Goal: Task Accomplishment & Management: Complete application form

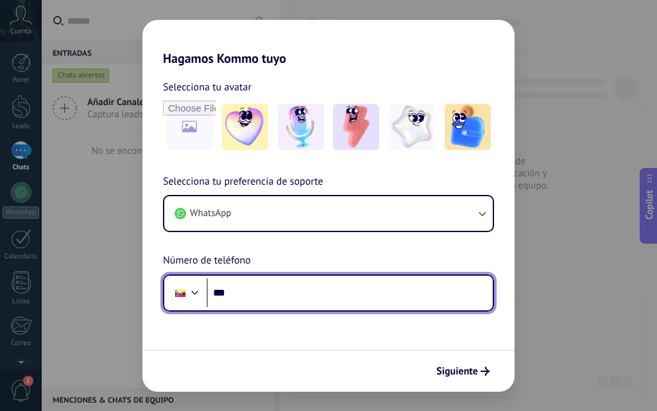
click at [278, 295] on input "***" at bounding box center [350, 293] width 286 height 30
click at [273, 290] on input "***" at bounding box center [350, 293] width 286 height 30
type input "**********"
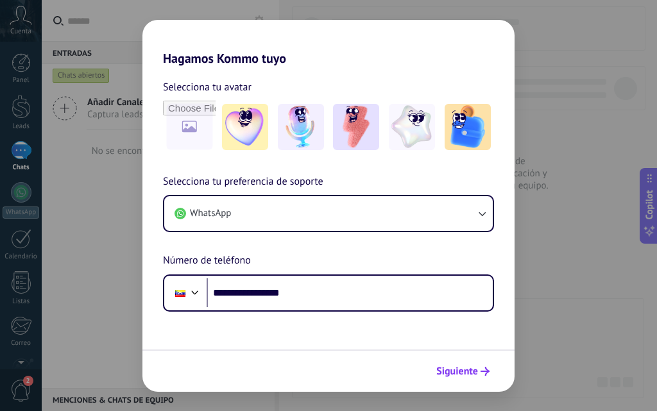
click at [459, 369] on span "Siguiente" at bounding box center [457, 371] width 42 height 9
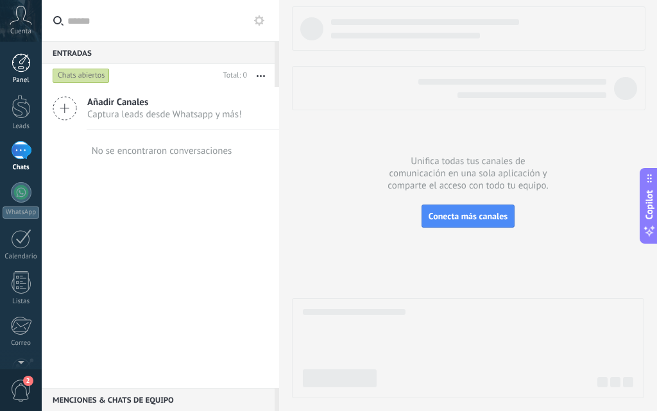
click at [24, 66] on div at bounding box center [21, 62] width 19 height 19
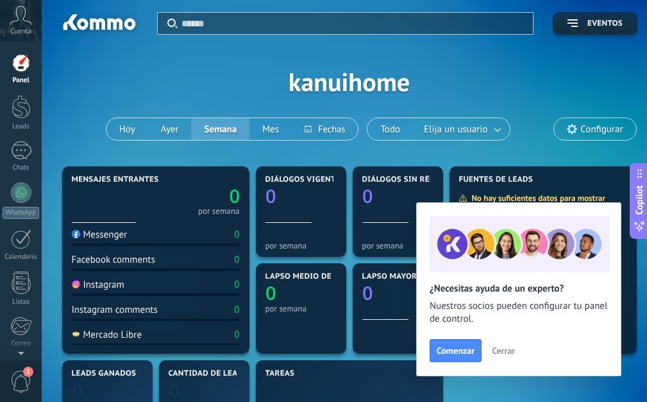
scroll to position [128, 0]
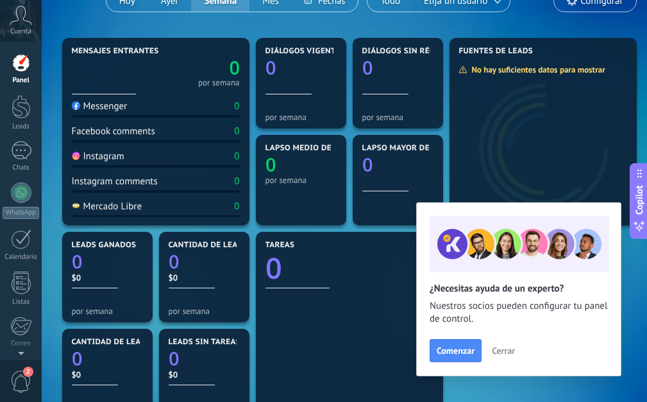
click at [495, 350] on span "Cerrar" at bounding box center [503, 350] width 23 height 9
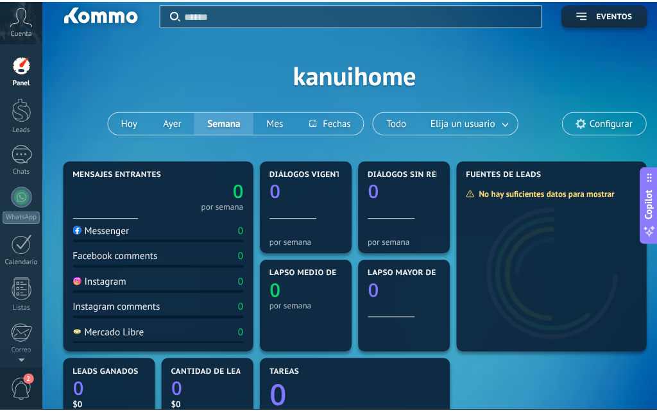
scroll to position [0, 0]
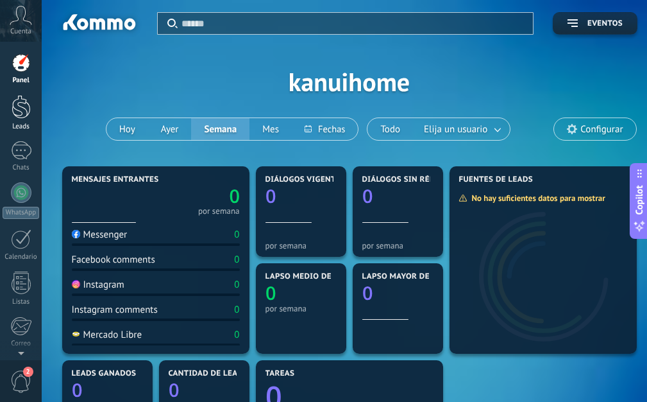
click at [13, 105] on div at bounding box center [21, 107] width 19 height 24
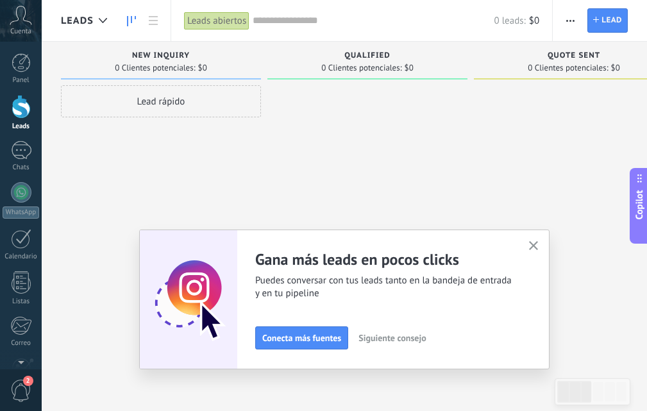
click at [534, 244] on icon "button" at bounding box center [534, 246] width 10 height 10
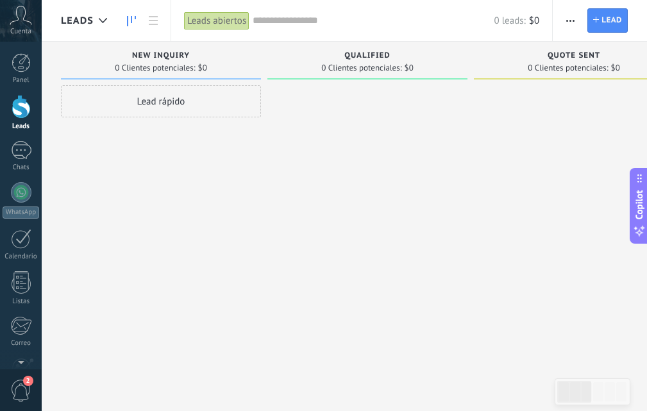
drag, startPoint x: 175, startPoint y: 99, endPoint x: 176, endPoint y: 122, distance: 22.5
click at [176, 139] on div "Lead rápido" at bounding box center [161, 207] width 200 height 244
click at [10, 138] on div "Panel Leads Chats WhatsApp Clientes" at bounding box center [21, 272] width 42 height 439
click at [22, 150] on div at bounding box center [21, 150] width 21 height 19
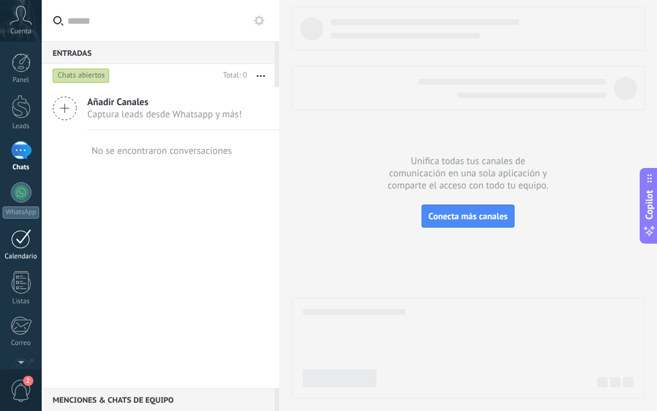
click at [19, 237] on div at bounding box center [21, 239] width 21 height 20
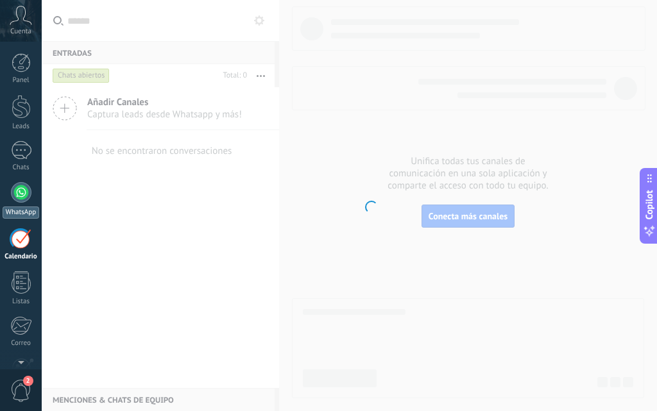
click at [18, 196] on div at bounding box center [21, 192] width 21 height 21
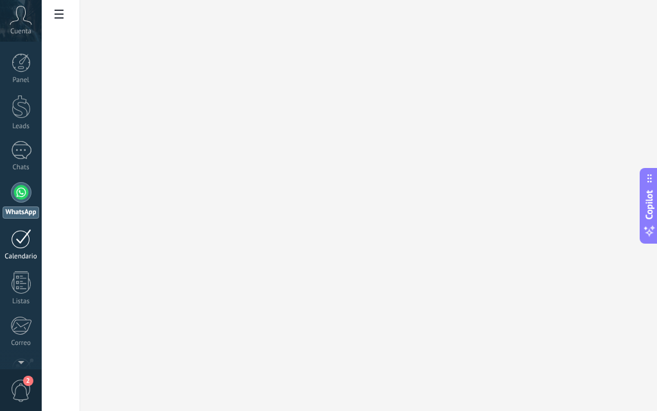
click at [22, 239] on div at bounding box center [21, 239] width 21 height 20
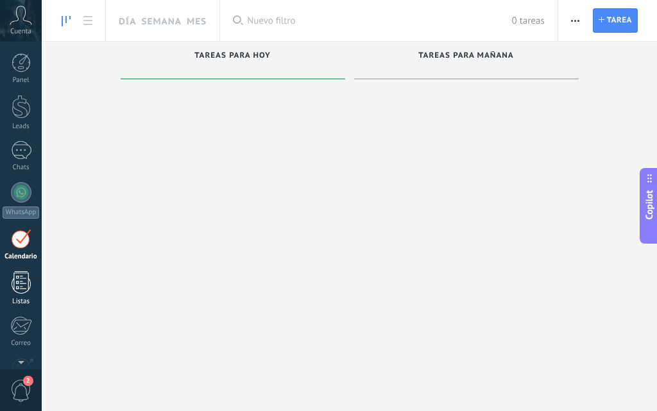
click at [19, 287] on div at bounding box center [21, 282] width 19 height 22
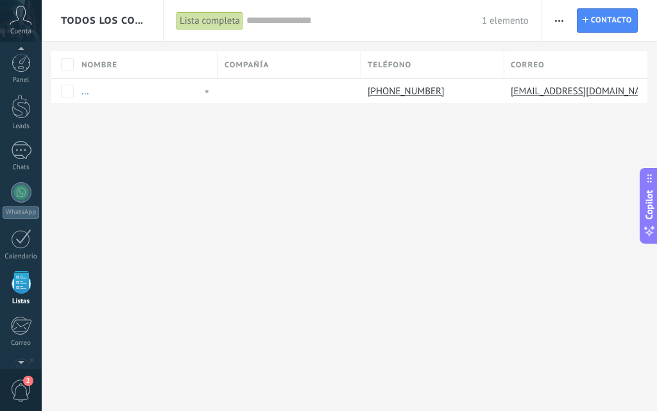
scroll to position [80, 0]
